Goal: Transaction & Acquisition: Purchase product/service

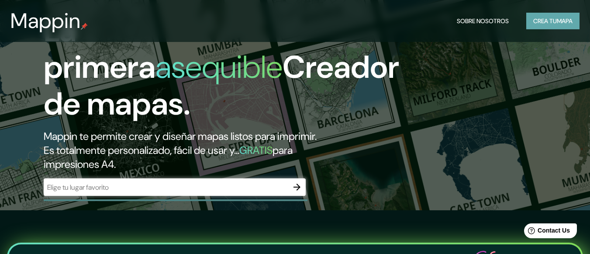
click at [552, 18] on font "Crea tu" at bounding box center [546, 21] width 24 height 8
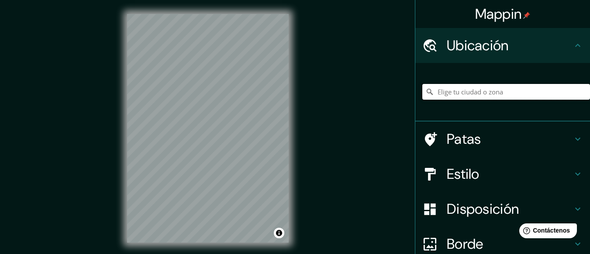
click at [465, 90] on input "Elige tu ciudad o zona" at bounding box center [507, 92] width 168 height 16
click at [484, 94] on input "Elige tu ciudad o zona" at bounding box center [507, 92] width 168 height 16
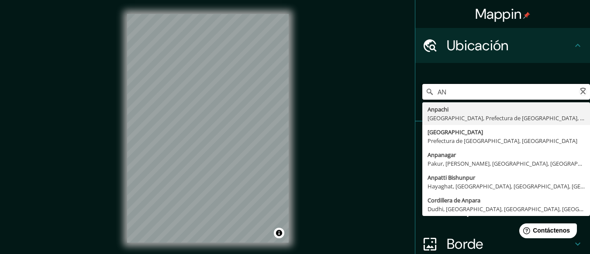
type input "A"
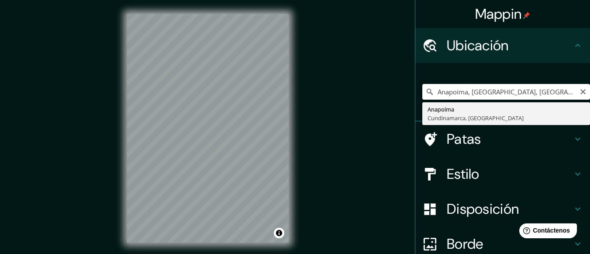
click at [461, 89] on input "Anapoima, [GEOGRAPHIC_DATA], [GEOGRAPHIC_DATA]" at bounding box center [507, 92] width 168 height 16
drag, startPoint x: 467, startPoint y: 94, endPoint x: 571, endPoint y: 126, distance: 109.2
click at [590, 103] on html "Mappin Ubicación Anapoima, [GEOGRAPHIC_DATA], [GEOGRAPHIC_DATA] Anapoima Cundin…" at bounding box center [295, 127] width 590 height 254
click at [526, 88] on input "Anapoima, [GEOGRAPHIC_DATA], [GEOGRAPHIC_DATA]" at bounding box center [507, 92] width 168 height 16
click at [555, 95] on input "Anapoima, [GEOGRAPHIC_DATA], [GEOGRAPHIC_DATA]" at bounding box center [507, 92] width 168 height 16
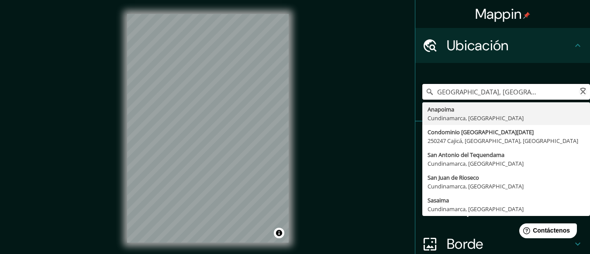
scroll to position [0, 38]
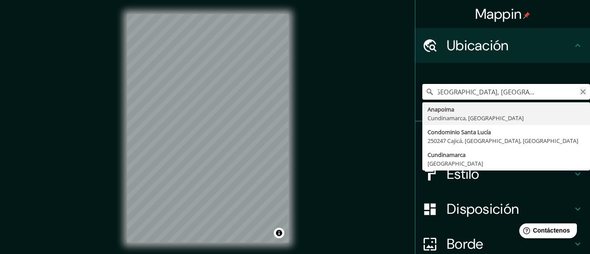
type input "Anapoima, [GEOGRAPHIC_DATA], [GEOGRAPHIC_DATA] CONDOMINIO SATA"
click at [581, 93] on icon "Claro" at bounding box center [583, 91] width 5 height 5
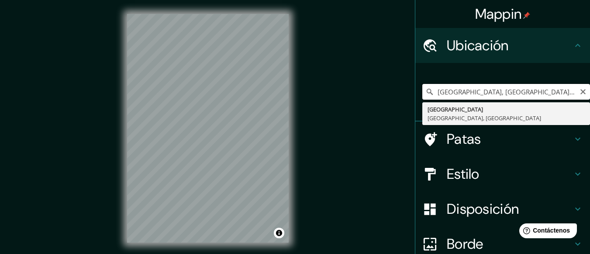
click at [524, 92] on input "[GEOGRAPHIC_DATA], [GEOGRAPHIC_DATA], [GEOGRAPHIC_DATA]" at bounding box center [507, 92] width 168 height 16
click at [278, 76] on div "Mappin Ubicación [GEOGRAPHIC_DATA], [GEOGRAPHIC_DATA], [GEOGRAPHIC_DATA] [GEOGR…" at bounding box center [295, 135] width 590 height 271
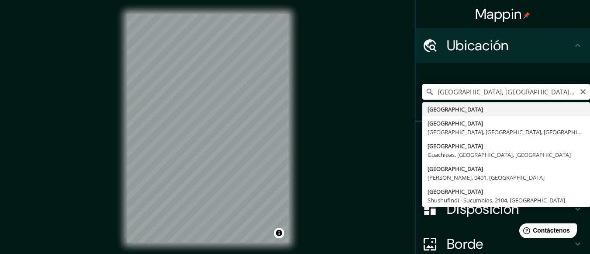
click at [508, 93] on input "[GEOGRAPHIC_DATA], [GEOGRAPHIC_DATA], [GEOGRAPHIC_DATA]" at bounding box center [507, 92] width 168 height 16
type input "[GEOGRAPHIC_DATA], [GEOGRAPHIC_DATA], [GEOGRAPHIC_DATA]"
click at [580, 90] on icon "Claro" at bounding box center [583, 91] width 7 height 7
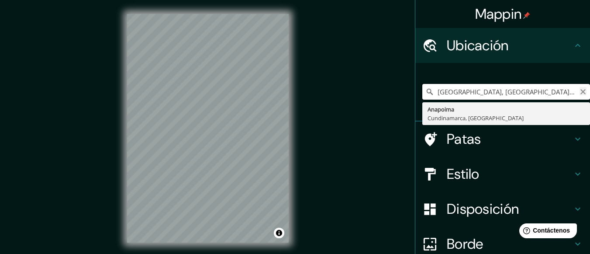
type input "[GEOGRAPHIC_DATA], [GEOGRAPHIC_DATA], [GEOGRAPHIC_DATA]"
click at [580, 92] on icon "Claro" at bounding box center [583, 91] width 7 height 7
type input "Anapoima, [GEOGRAPHIC_DATA], [GEOGRAPHIC_DATA]"
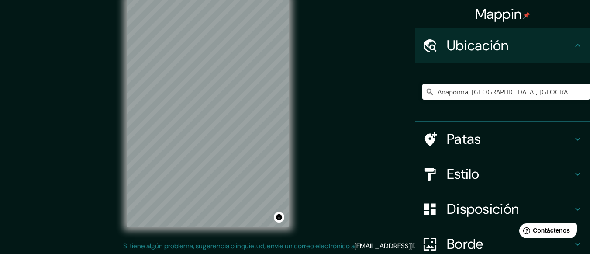
scroll to position [17, 0]
click at [204, 230] on div "© Mapbox © OpenStreetMap Improve this map" at bounding box center [208, 111] width 190 height 257
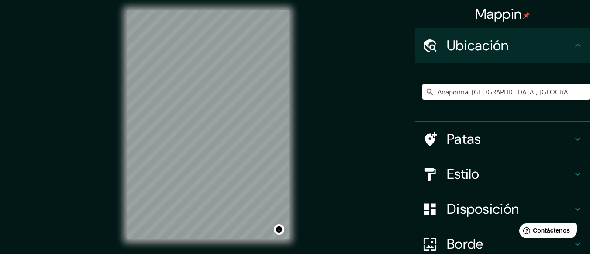
scroll to position [0, 0]
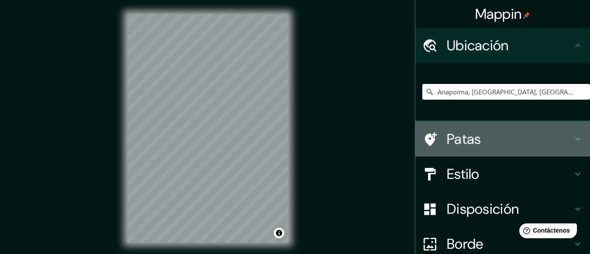
click at [507, 139] on h4 "Patas" at bounding box center [510, 138] width 126 height 17
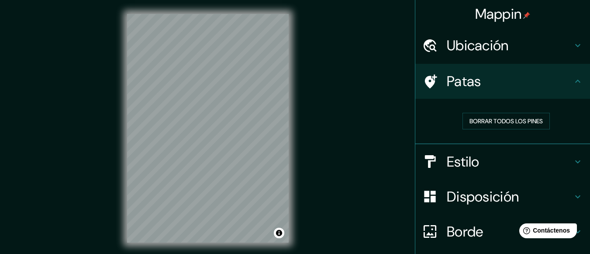
click at [564, 71] on div "Patas" at bounding box center [503, 81] width 175 height 35
click at [573, 80] on icon at bounding box center [578, 81] width 10 height 10
click at [563, 157] on h4 "Estilo" at bounding box center [510, 161] width 126 height 17
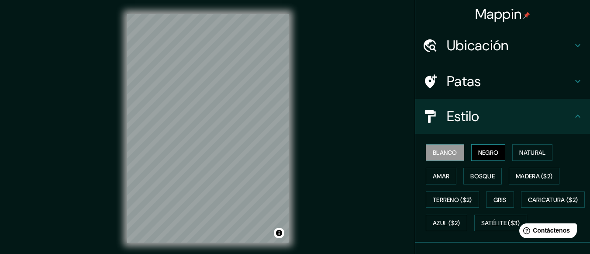
click at [489, 151] on font "Negro" at bounding box center [489, 153] width 21 height 8
click at [523, 152] on font "Natural" at bounding box center [533, 153] width 26 height 8
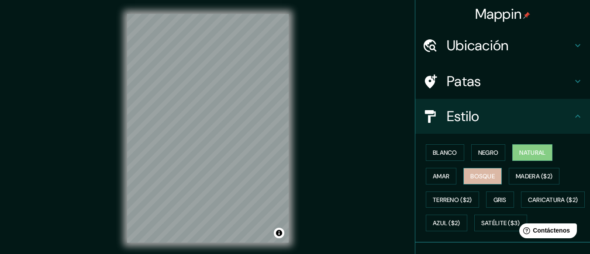
click at [468, 182] on button "Bosque" at bounding box center [483, 176] width 38 height 17
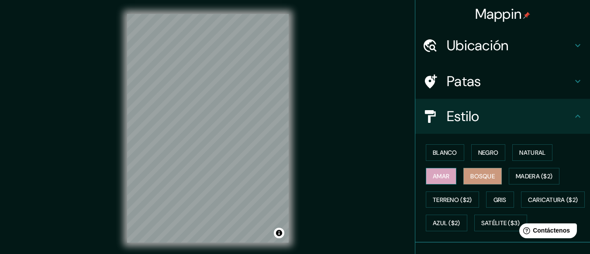
click at [433, 179] on font "Amar" at bounding box center [441, 176] width 17 height 8
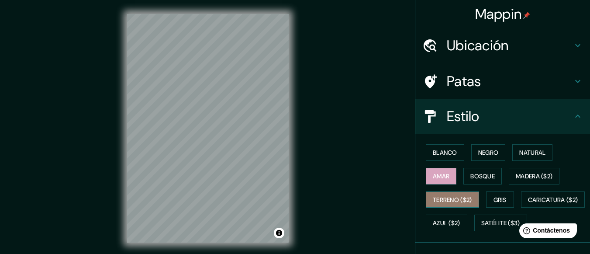
click at [440, 198] on font "Terreno ($2)" at bounding box center [452, 200] width 39 height 8
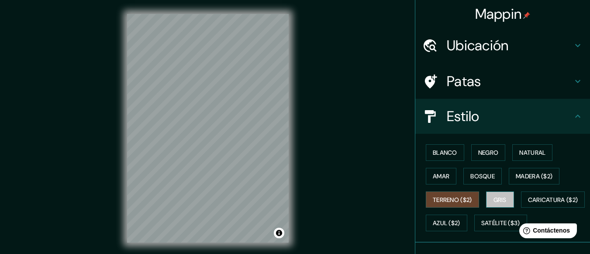
click at [488, 202] on button "Gris" at bounding box center [500, 199] width 28 height 17
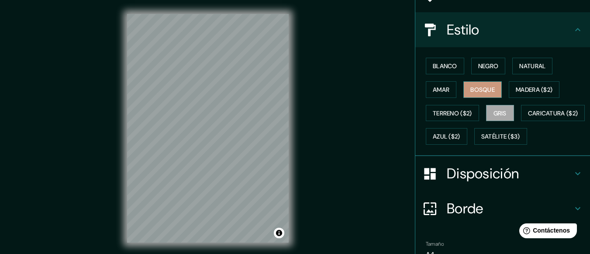
scroll to position [87, 0]
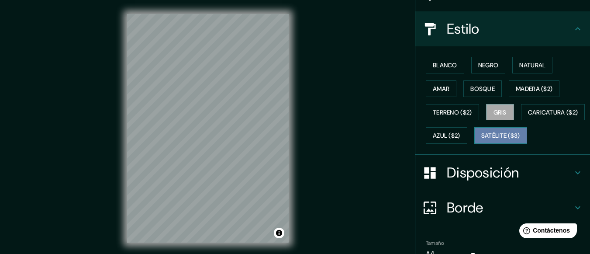
click at [482, 140] on font "Satélite ($3)" at bounding box center [501, 136] width 39 height 8
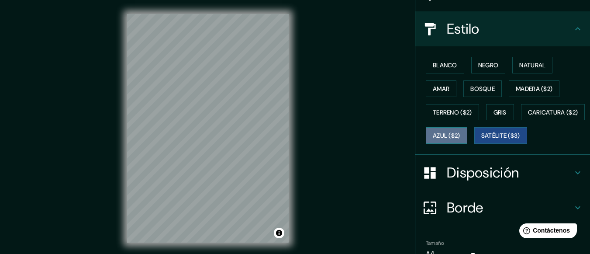
click at [461, 138] on font "Azul ($2)" at bounding box center [447, 136] width 28 height 8
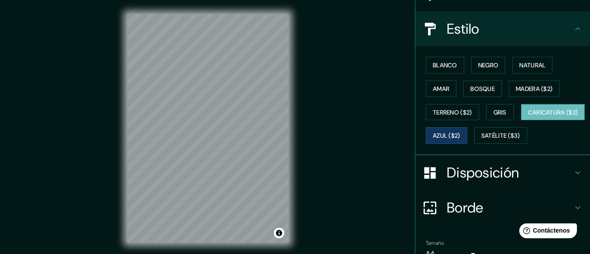
click at [528, 116] on font "Caricatura ($2)" at bounding box center [553, 112] width 50 height 8
click at [453, 66] on button "Blanco" at bounding box center [445, 65] width 38 height 17
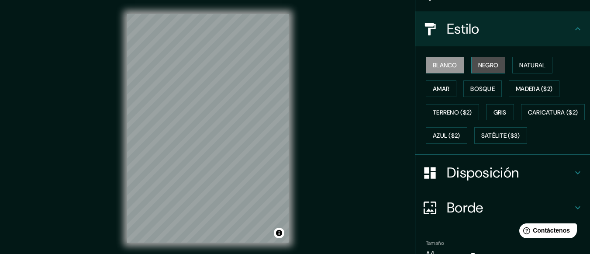
click at [486, 67] on font "Negro" at bounding box center [489, 65] width 21 height 8
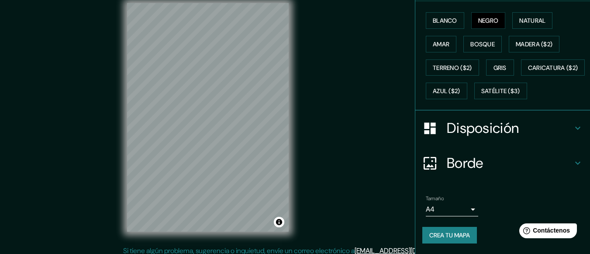
scroll to position [17, 0]
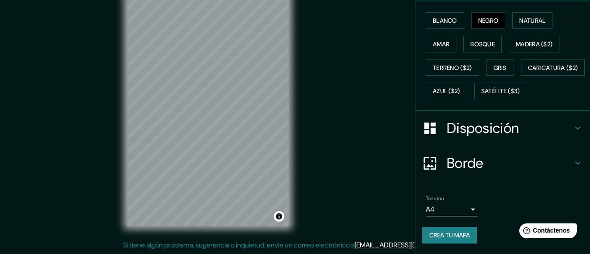
click at [524, 129] on h4 "Disposición" at bounding box center [510, 127] width 126 height 17
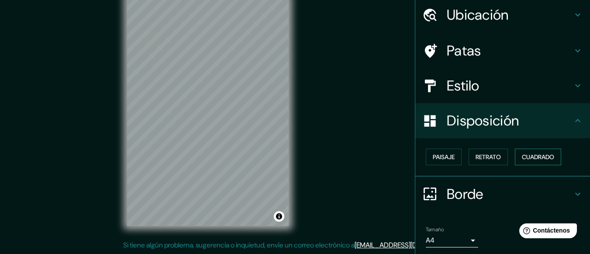
scroll to position [0, 0]
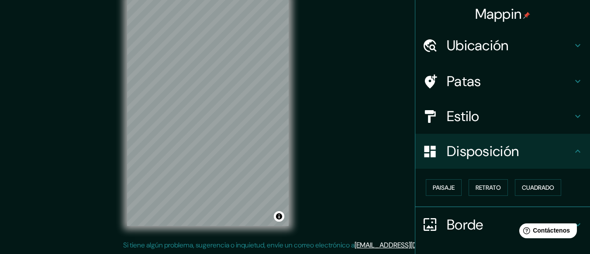
click at [527, 123] on h4 "Estilo" at bounding box center [510, 116] width 126 height 17
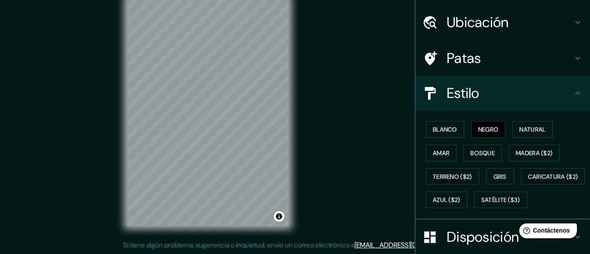
scroll to position [44, 0]
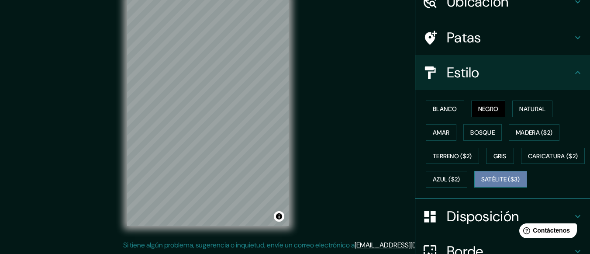
click at [482, 184] on font "Satélite ($3)" at bounding box center [501, 180] width 39 height 8
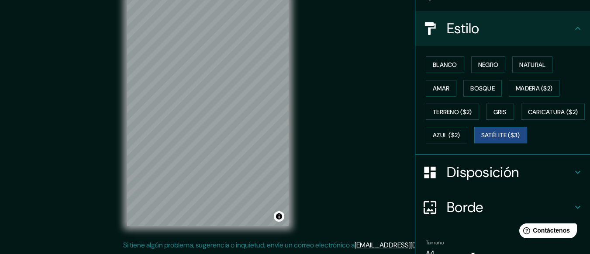
scroll to position [155, 0]
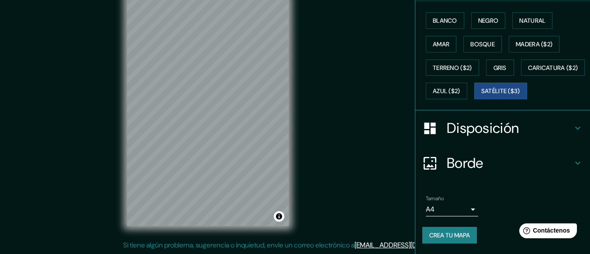
click at [461, 206] on body "Mappin Ubicación Anapoima, [GEOGRAPHIC_DATA], [GEOGRAPHIC_DATA] Patas Estilo [P…" at bounding box center [295, 110] width 590 height 254
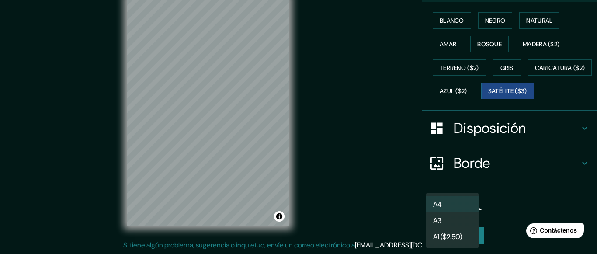
click at [460, 217] on li "A3" at bounding box center [452, 220] width 52 height 16
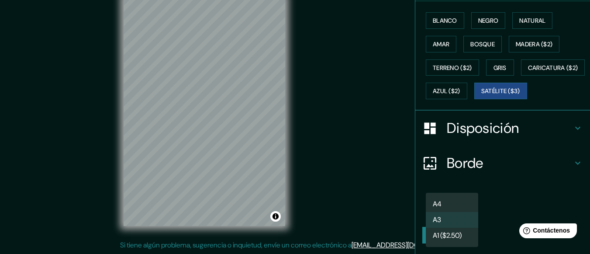
click at [464, 212] on body "Mappin Ubicación Anapoima, [GEOGRAPHIC_DATA], [GEOGRAPHIC_DATA] Patas Estilo [P…" at bounding box center [295, 110] width 590 height 254
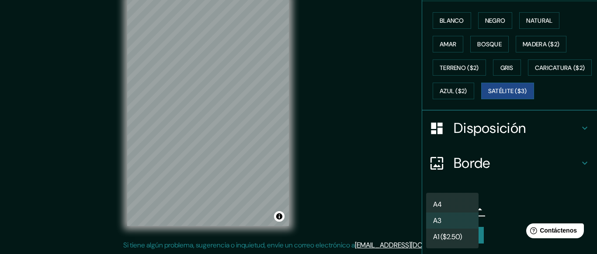
click at [463, 205] on li "A4" at bounding box center [452, 204] width 52 height 16
type input "single"
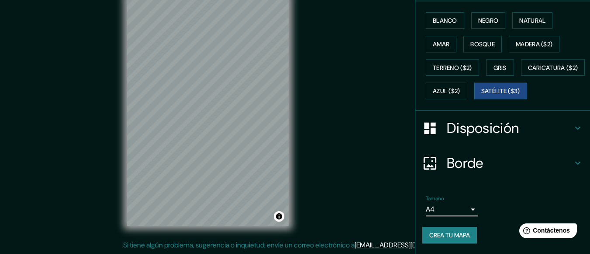
click at [496, 166] on h4 "Borde" at bounding box center [510, 162] width 126 height 17
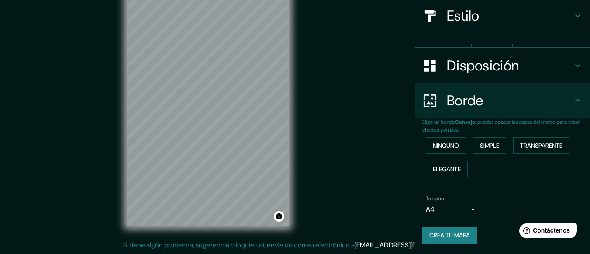
scroll to position [86, 0]
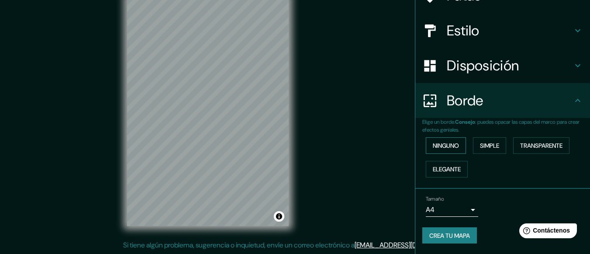
click at [438, 147] on font "Ninguno" at bounding box center [446, 146] width 26 height 8
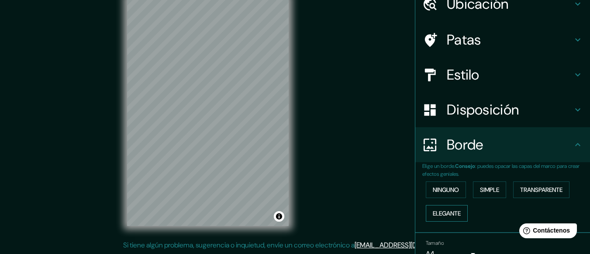
scroll to position [0, 0]
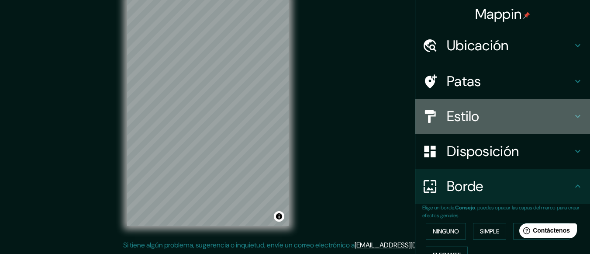
click at [508, 116] on h4 "Estilo" at bounding box center [510, 116] width 126 height 17
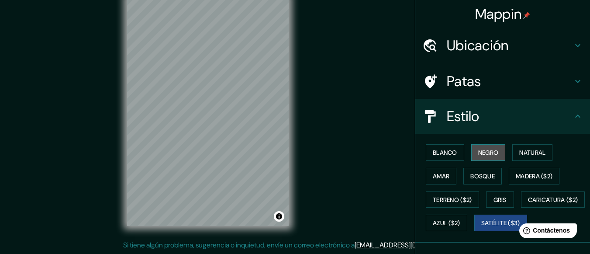
click at [479, 151] on font "Negro" at bounding box center [489, 153] width 21 height 8
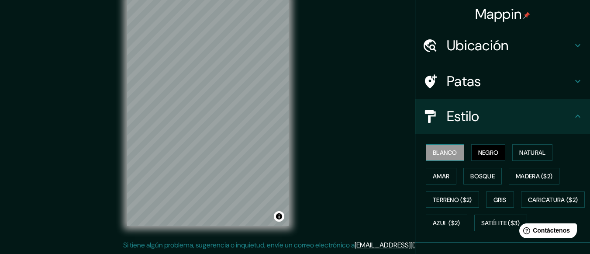
click at [453, 151] on button "Blanco" at bounding box center [445, 152] width 38 height 17
click at [482, 156] on font "Negro" at bounding box center [489, 153] width 21 height 8
click at [520, 150] on font "Natural" at bounding box center [533, 153] width 26 height 8
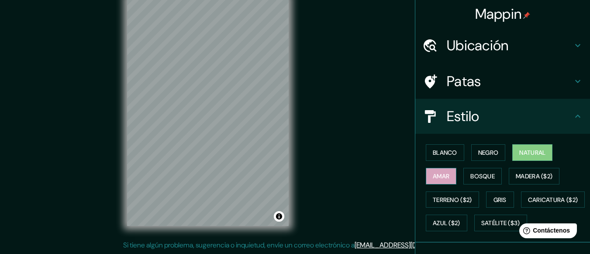
click at [435, 180] on font "Amar" at bounding box center [441, 175] width 17 height 11
click at [477, 175] on font "Bosque" at bounding box center [483, 176] width 24 height 8
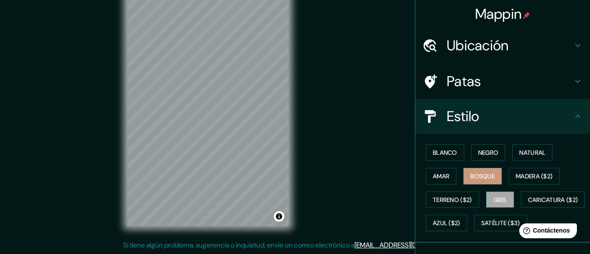
click at [494, 199] on font "Gris" at bounding box center [500, 200] width 13 height 8
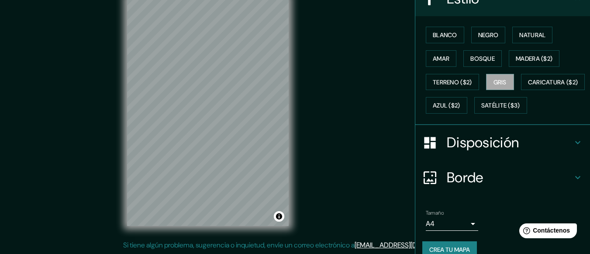
scroll to position [155, 0]
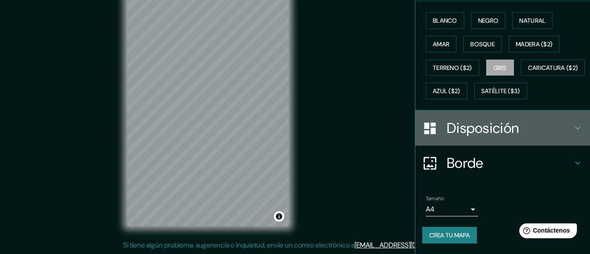
click at [516, 142] on div "Disposición" at bounding box center [503, 128] width 175 height 35
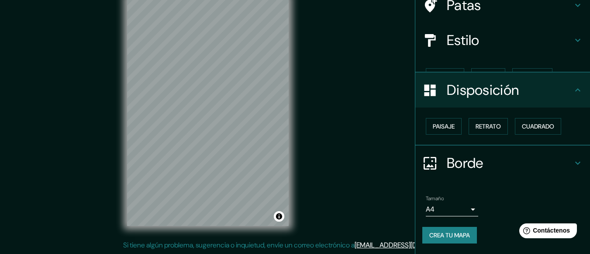
scroll to position [61, 0]
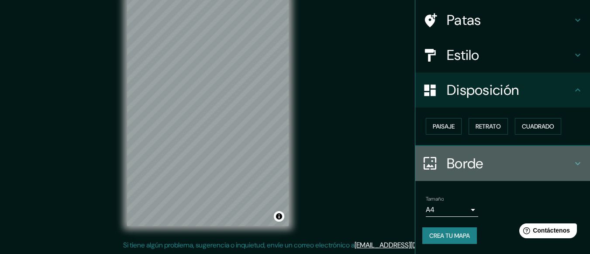
click at [492, 163] on h4 "Borde" at bounding box center [510, 163] width 126 height 17
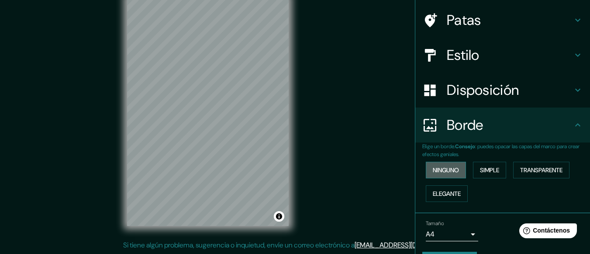
click at [433, 168] on font "Ninguno" at bounding box center [446, 170] width 26 height 8
click at [480, 172] on font "Simple" at bounding box center [489, 170] width 19 height 8
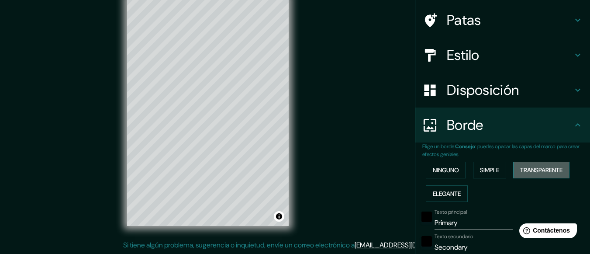
click at [516, 169] on button "Transparente" at bounding box center [541, 170] width 56 height 17
click at [455, 191] on font "Elegante" at bounding box center [447, 194] width 28 height 8
click at [440, 166] on font "Ninguno" at bounding box center [446, 170] width 26 height 8
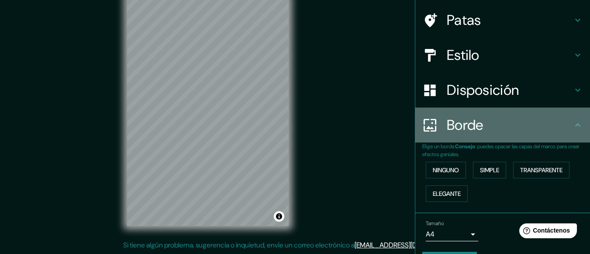
click at [565, 132] on h4 "Borde" at bounding box center [510, 124] width 126 height 17
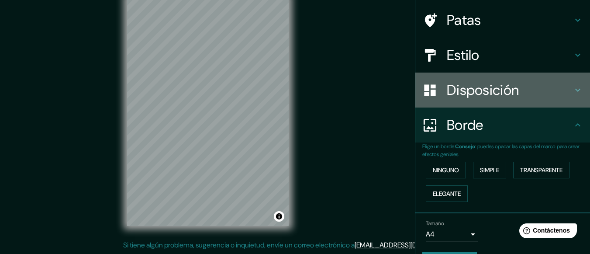
click at [560, 92] on h4 "Disposición" at bounding box center [510, 89] width 126 height 17
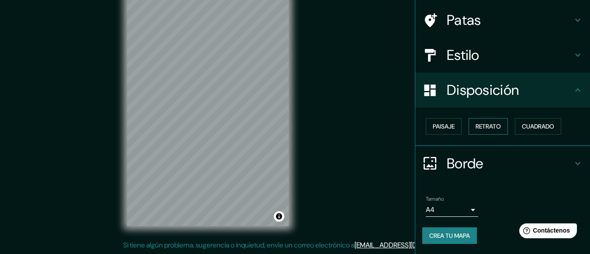
click at [487, 130] on font "Retrato" at bounding box center [488, 126] width 25 height 8
click at [434, 126] on font "Paisaje" at bounding box center [444, 126] width 22 height 8
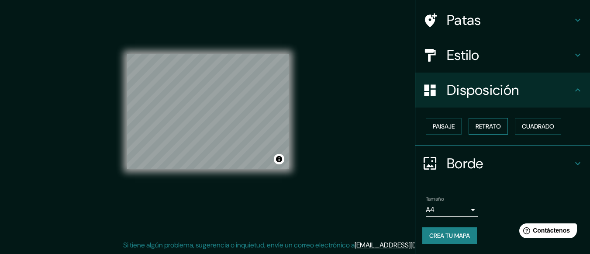
click at [472, 133] on button "Retrato" at bounding box center [488, 126] width 39 height 17
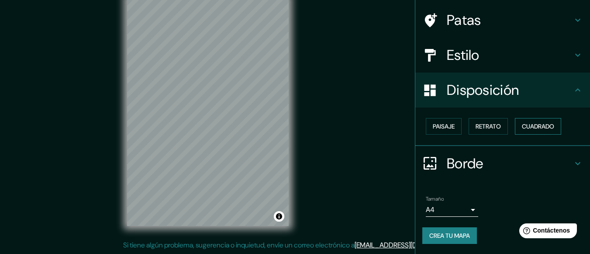
click at [522, 126] on font "Cuadrado" at bounding box center [538, 126] width 32 height 8
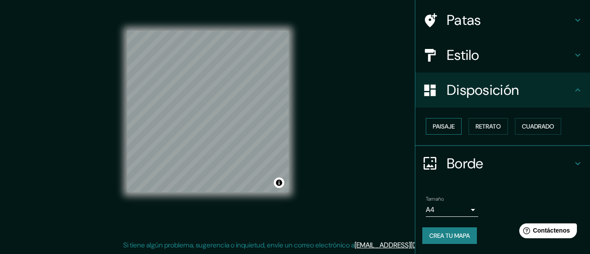
click at [440, 125] on font "Paisaje" at bounding box center [444, 126] width 22 height 8
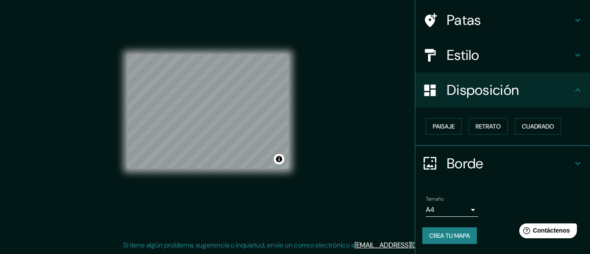
click at [538, 101] on div "Disposición" at bounding box center [503, 90] width 175 height 35
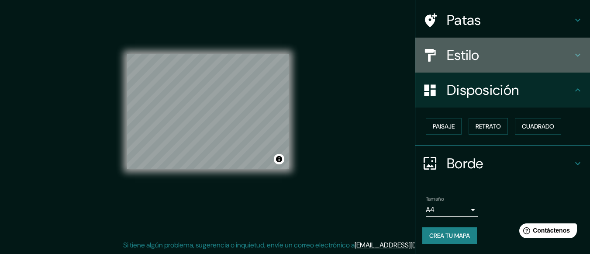
click at [555, 49] on h4 "Estilo" at bounding box center [510, 54] width 126 height 17
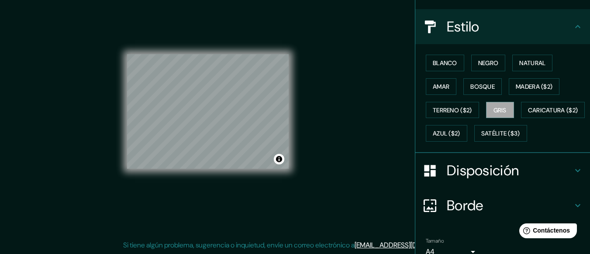
scroll to position [105, 0]
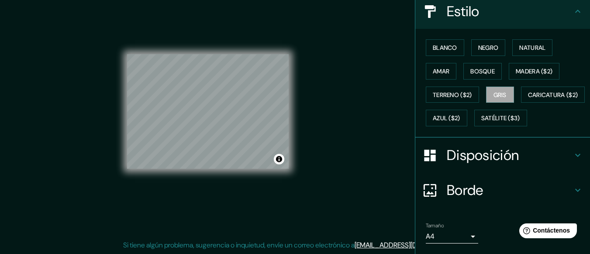
click at [566, 167] on div "Disposición" at bounding box center [503, 155] width 175 height 35
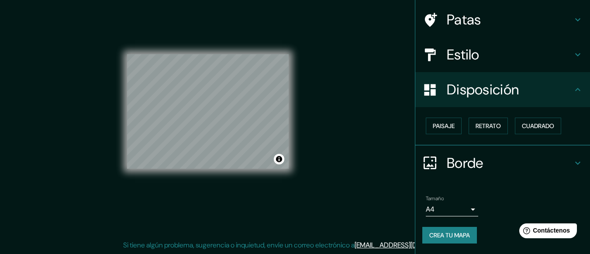
scroll to position [61, 0]
click at [533, 128] on font "Cuadrado" at bounding box center [538, 126] width 32 height 8
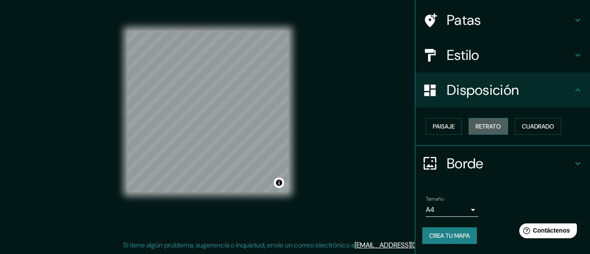
click at [498, 128] on button "Retrato" at bounding box center [488, 126] width 39 height 17
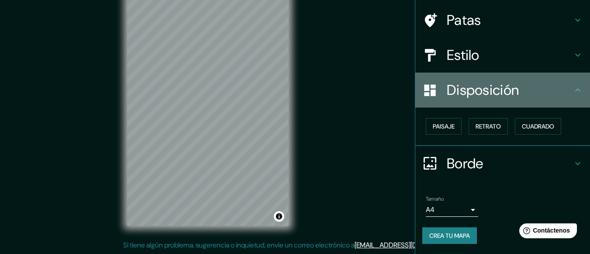
click at [576, 94] on icon at bounding box center [578, 90] width 10 height 10
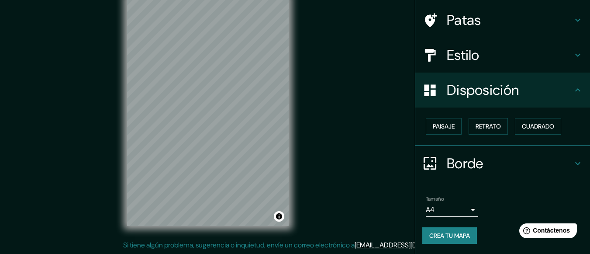
click at [573, 87] on icon at bounding box center [578, 90] width 10 height 10
click at [575, 49] on div "Estilo" at bounding box center [503, 55] width 175 height 35
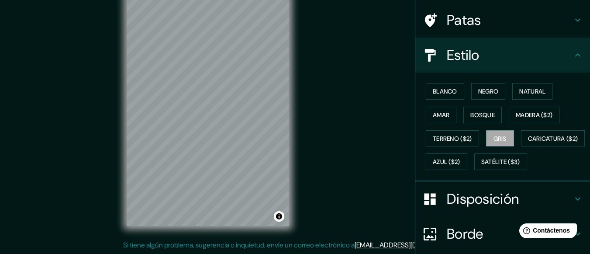
click at [564, 28] on h4 "Patas" at bounding box center [510, 19] width 126 height 17
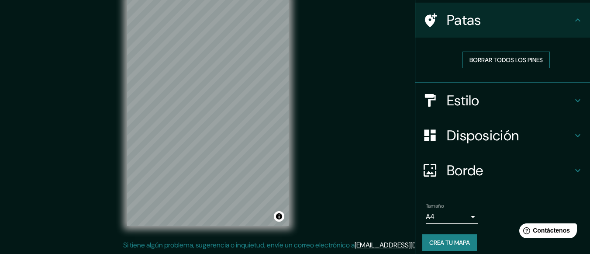
click at [514, 59] on font "Borrar todos los pines" at bounding box center [506, 60] width 73 height 8
click at [573, 20] on icon at bounding box center [578, 20] width 10 height 10
click at [573, 19] on icon at bounding box center [578, 20] width 10 height 10
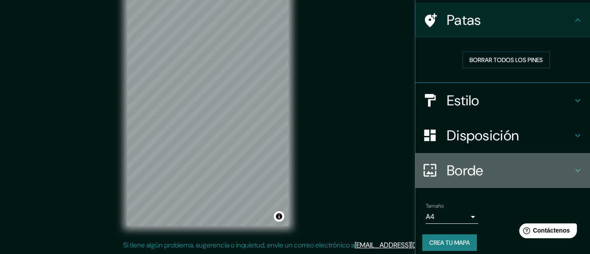
click at [573, 166] on icon at bounding box center [578, 170] width 10 height 10
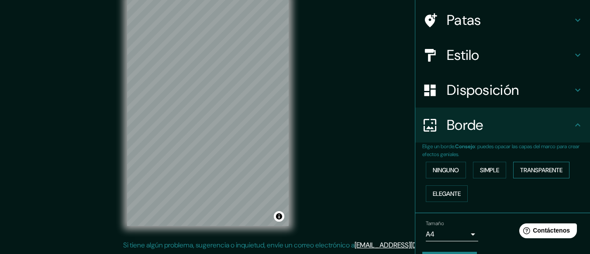
scroll to position [86, 0]
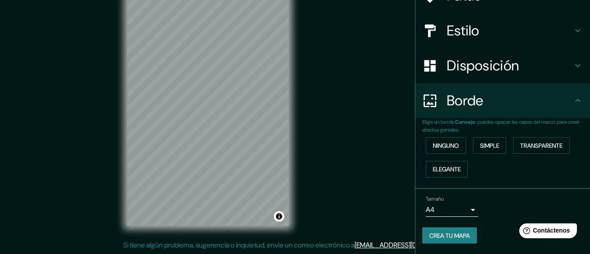
click at [561, 99] on h4 "Borde" at bounding box center [510, 100] width 126 height 17
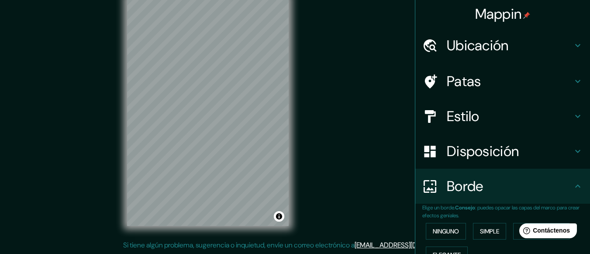
scroll to position [0, 0]
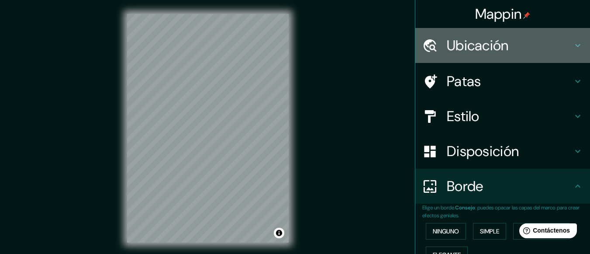
click at [550, 53] on h4 "Ubicación" at bounding box center [510, 45] width 126 height 17
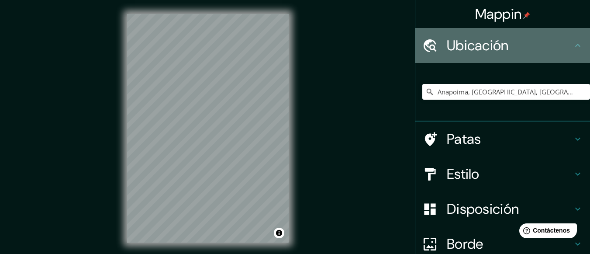
click at [560, 45] on h4 "Ubicación" at bounding box center [510, 45] width 126 height 17
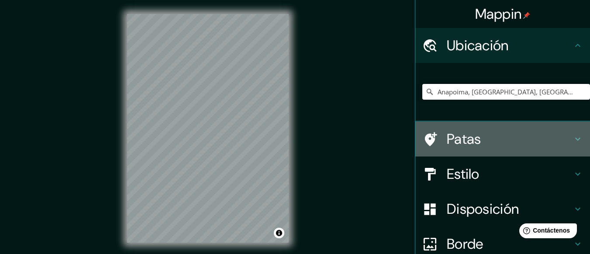
click at [548, 134] on h4 "Patas" at bounding box center [510, 138] width 126 height 17
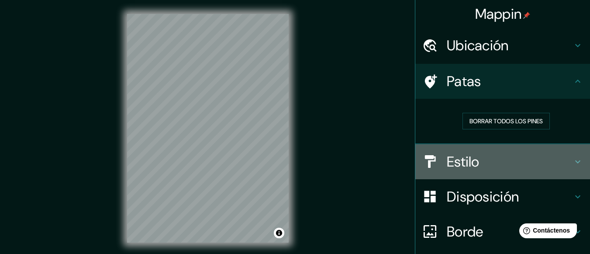
click at [555, 178] on div "Estilo" at bounding box center [503, 161] width 175 height 35
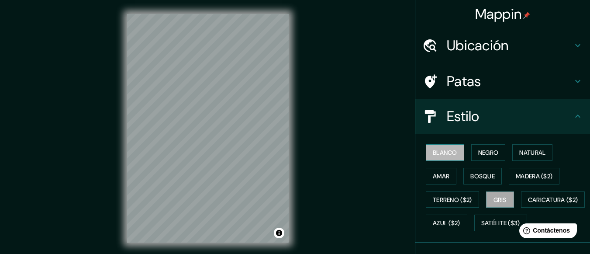
click at [426, 150] on button "Blanco" at bounding box center [445, 152] width 38 height 17
click at [506, 47] on h4 "Ubicación" at bounding box center [510, 45] width 126 height 17
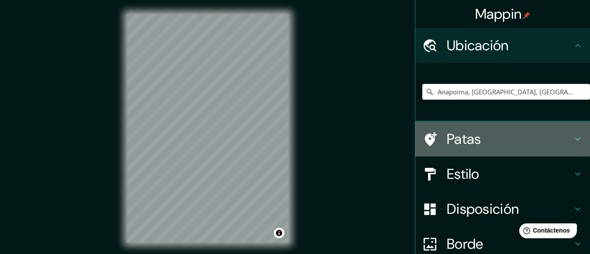
click at [497, 145] on h4 "Patas" at bounding box center [510, 138] width 126 height 17
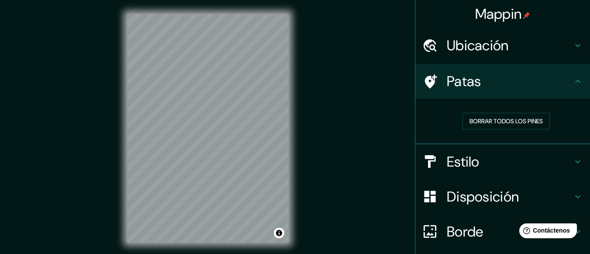
click at [508, 132] on div "Borrar todos los pines" at bounding box center [507, 121] width 168 height 31
click at [513, 118] on font "Borrar todos los pines" at bounding box center [506, 121] width 73 height 8
click at [329, 72] on div "Mappin Ubicación Anapoima, [GEOGRAPHIC_DATA], [GEOGRAPHIC_DATA] Patas Borrar to…" at bounding box center [295, 135] width 590 height 271
